Goal: Task Accomplishment & Management: Use online tool/utility

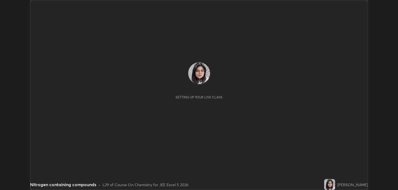
scroll to position [190, 398]
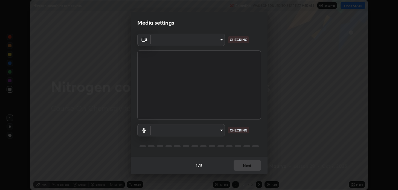
type input "2c59b190f107927fcb55c6cdfe149e37458de3dbae8a46ba74a2f9008a67dca9"
type input "communications"
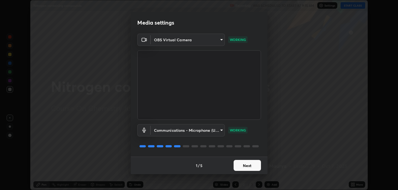
click at [246, 165] on button "Next" at bounding box center [247, 165] width 27 height 11
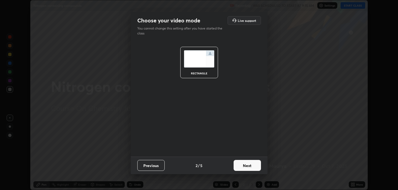
click at [248, 164] on button "Next" at bounding box center [247, 165] width 27 height 11
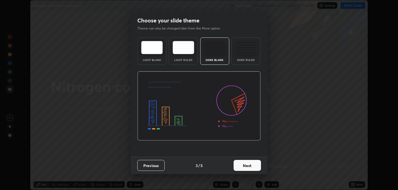
click at [247, 165] on button "Next" at bounding box center [247, 165] width 27 height 11
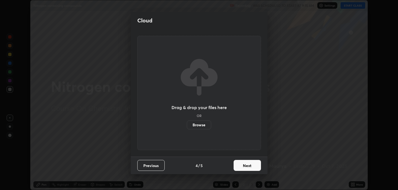
click at [246, 166] on button "Next" at bounding box center [247, 165] width 27 height 11
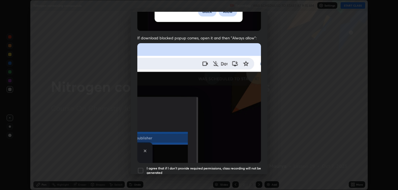
scroll to position [94, 0]
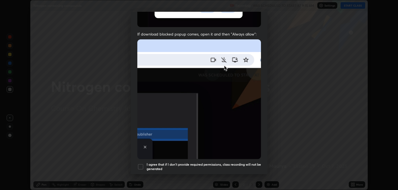
click at [142, 164] on div at bounding box center [140, 167] width 7 height 7
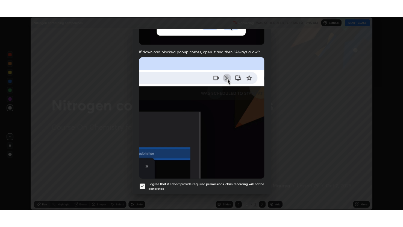
scroll to position [111, 0]
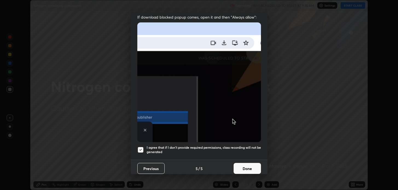
click at [249, 167] on button "Done" at bounding box center [247, 168] width 27 height 11
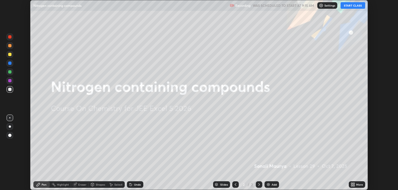
click at [354, 7] on button "START CLASS" at bounding box center [352, 5] width 25 height 7
click at [354, 183] on icon at bounding box center [353, 183] width 1 height 1
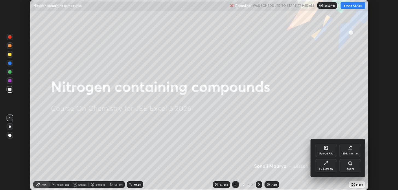
click at [329, 165] on div "Full screen" at bounding box center [326, 165] width 22 height 13
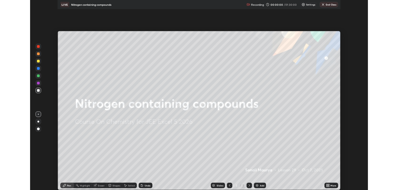
scroll to position [227, 403]
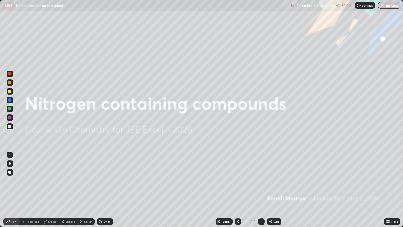
click at [272, 190] on img at bounding box center [271, 221] width 4 height 4
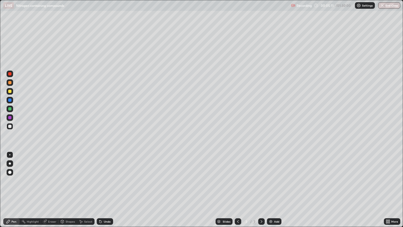
click at [51, 190] on div "Eraser" at bounding box center [50, 221] width 18 height 7
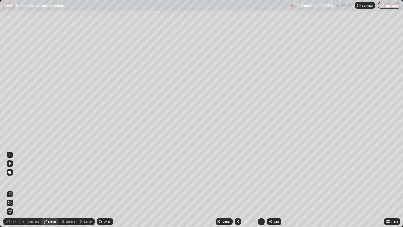
click at [14, 190] on div "Pen" at bounding box center [11, 221] width 16 height 7
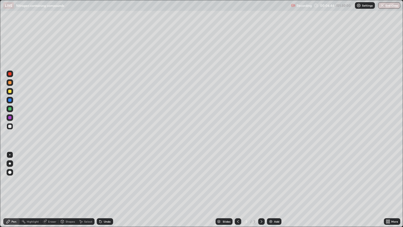
click at [104, 190] on div "Undo" at bounding box center [107, 221] width 7 height 3
click at [100, 190] on icon at bounding box center [101, 222] width 2 height 2
click at [104, 190] on div "Undo" at bounding box center [107, 221] width 7 height 3
click at [10, 92] on div at bounding box center [9, 91] width 3 height 3
click at [270, 190] on img at bounding box center [271, 221] width 4 height 4
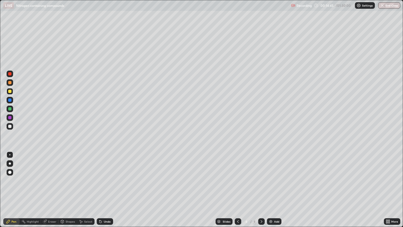
click at [10, 100] on div at bounding box center [9, 99] width 3 height 3
click at [267, 190] on div "Add" at bounding box center [274, 221] width 14 height 7
click at [12, 92] on div at bounding box center [10, 91] width 7 height 7
click at [10, 100] on div at bounding box center [9, 99] width 3 height 3
click at [10, 123] on div at bounding box center [10, 126] width 7 height 7
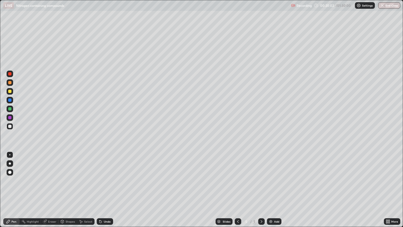
click at [11, 83] on div at bounding box center [9, 82] width 3 height 3
click at [12, 119] on div at bounding box center [10, 117] width 7 height 7
click at [10, 126] on div at bounding box center [9, 126] width 3 height 3
click at [11, 109] on div at bounding box center [9, 108] width 3 height 3
click at [237, 190] on div at bounding box center [238, 221] width 7 height 7
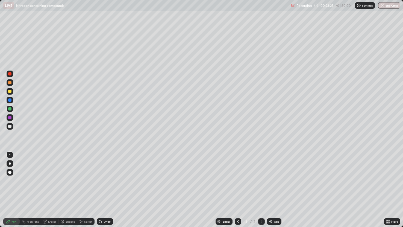
click at [235, 190] on div at bounding box center [238, 221] width 7 height 11
click at [261, 190] on icon at bounding box center [261, 221] width 4 height 4
click at [258, 190] on div at bounding box center [261, 221] width 7 height 7
click at [11, 99] on div at bounding box center [9, 99] width 3 height 3
click at [272, 190] on img at bounding box center [271, 221] width 4 height 4
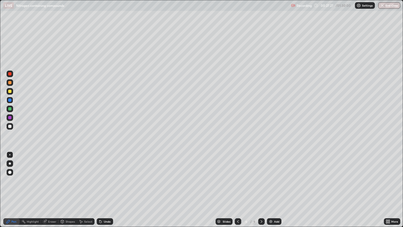
click at [10, 126] on div at bounding box center [9, 126] width 3 height 3
click at [52, 190] on div "Eraser" at bounding box center [52, 221] width 8 height 3
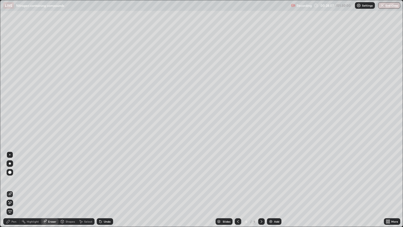
click at [13, 190] on div "Pen" at bounding box center [11, 221] width 16 height 7
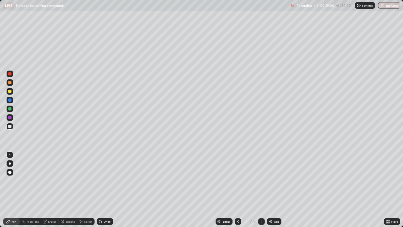
click at [109, 190] on div "Undo" at bounding box center [107, 221] width 7 height 3
click at [105, 190] on div "Undo" at bounding box center [105, 221] width 16 height 7
click at [8, 103] on div at bounding box center [10, 100] width 7 height 7
click at [10, 94] on div at bounding box center [10, 91] width 7 height 7
click at [271, 190] on img at bounding box center [271, 221] width 4 height 4
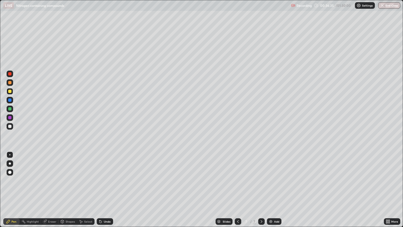
click at [238, 190] on icon at bounding box center [238, 221] width 4 height 4
click at [258, 190] on div at bounding box center [261, 221] width 7 height 7
click at [10, 101] on div at bounding box center [9, 99] width 3 height 3
click at [9, 127] on div at bounding box center [9, 126] width 3 height 3
click at [272, 190] on img at bounding box center [271, 221] width 4 height 4
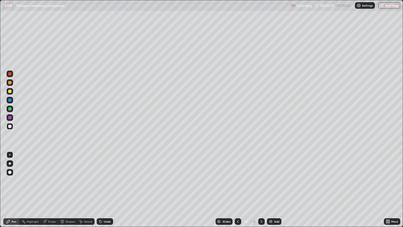
click at [238, 190] on icon at bounding box center [238, 221] width 4 height 4
click at [262, 190] on icon at bounding box center [261, 221] width 4 height 4
click at [10, 117] on div at bounding box center [9, 117] width 3 height 3
click at [53, 190] on div "Eraser" at bounding box center [50, 221] width 18 height 7
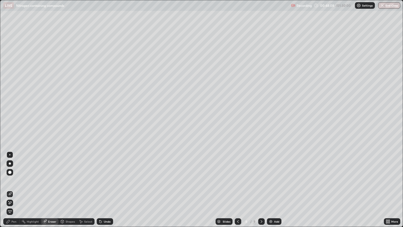
click at [15, 190] on div "Pen" at bounding box center [11, 221] width 16 height 7
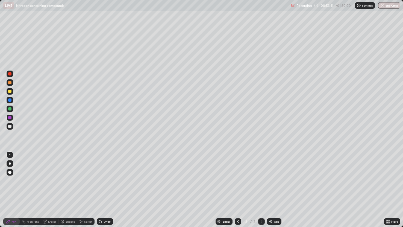
click at [236, 190] on div at bounding box center [238, 221] width 7 height 11
click at [258, 190] on div at bounding box center [261, 221] width 7 height 7
click at [270, 190] on img at bounding box center [271, 221] width 4 height 4
click at [9, 93] on div at bounding box center [9, 91] width 3 height 3
click at [272, 190] on img at bounding box center [271, 221] width 4 height 4
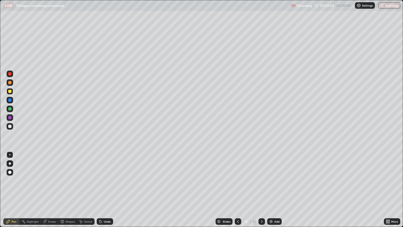
click at [9, 109] on div at bounding box center [9, 108] width 3 height 3
click at [106, 190] on div "Undo" at bounding box center [107, 221] width 7 height 3
click at [102, 190] on icon at bounding box center [100, 221] width 4 height 4
click at [104, 190] on div "Undo" at bounding box center [105, 221] width 16 height 7
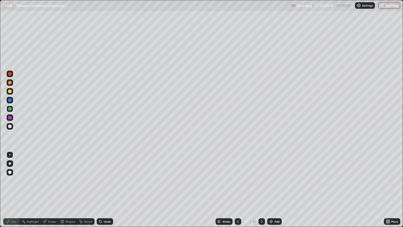
click at [106, 190] on div "Undo" at bounding box center [105, 221] width 16 height 7
click at [50, 190] on div "Eraser" at bounding box center [52, 221] width 8 height 3
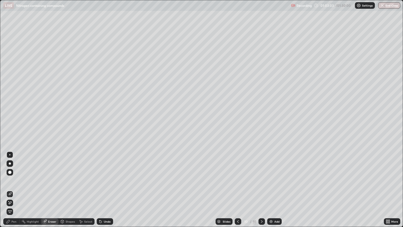
click at [14, 190] on div "Pen" at bounding box center [13, 221] width 5 height 3
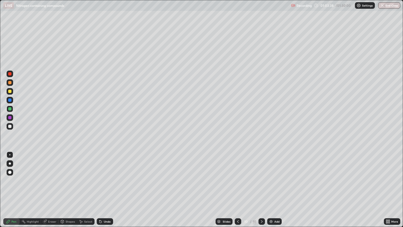
click at [10, 91] on div at bounding box center [9, 91] width 3 height 3
click at [392, 7] on button "End Class" at bounding box center [389, 5] width 22 height 7
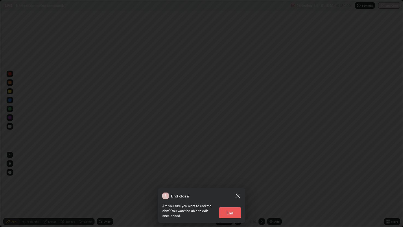
click at [234, 190] on button "End" at bounding box center [230, 212] width 22 height 11
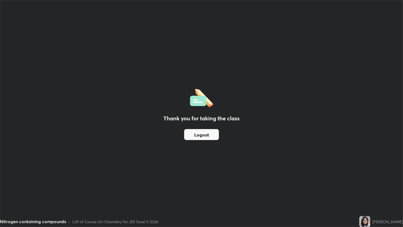
click at [207, 134] on button "Logout" at bounding box center [201, 134] width 35 height 11
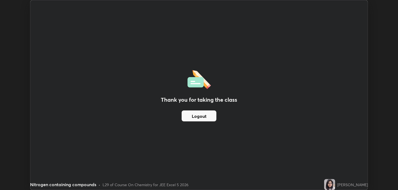
scroll to position [27154, 26946]
